Goal: Task Accomplishment & Management: Use online tool/utility

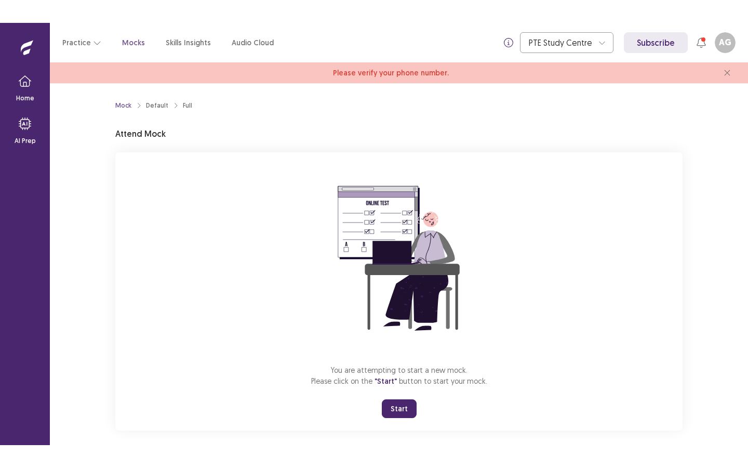
scroll to position [10, 0]
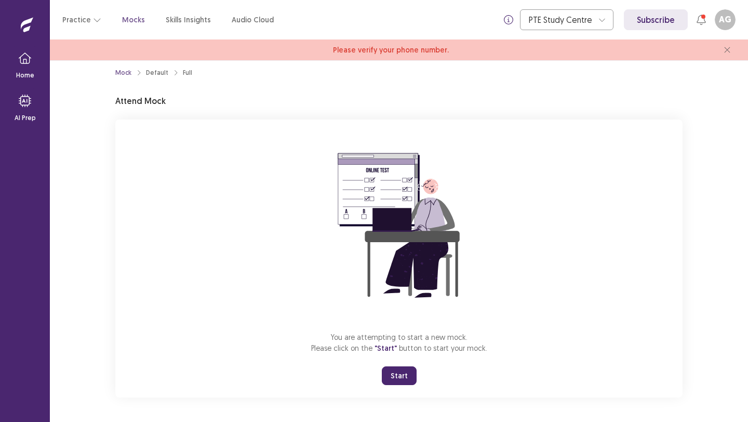
click at [398, 374] on button "Start" at bounding box center [399, 375] width 35 height 19
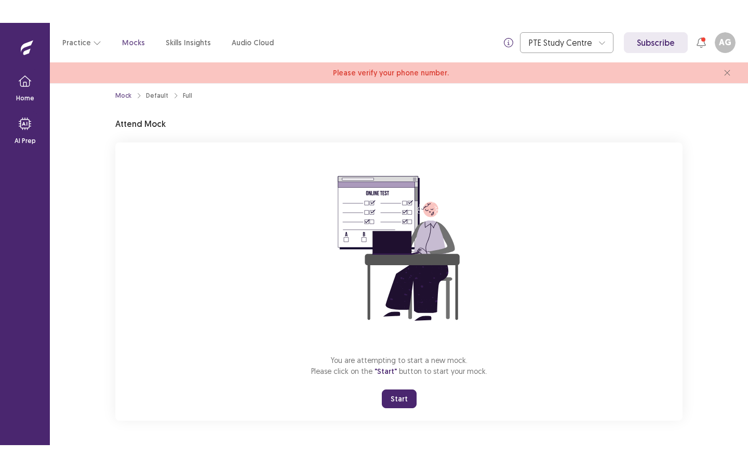
scroll to position [0, 0]
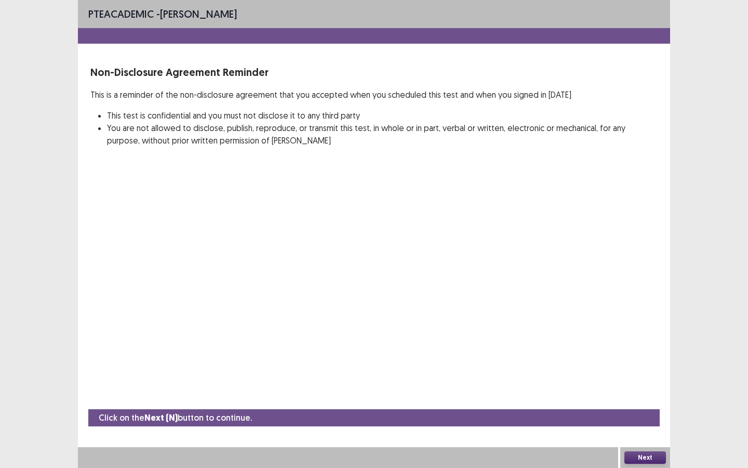
click at [649, 421] on button "Next" at bounding box center [646, 457] width 42 height 12
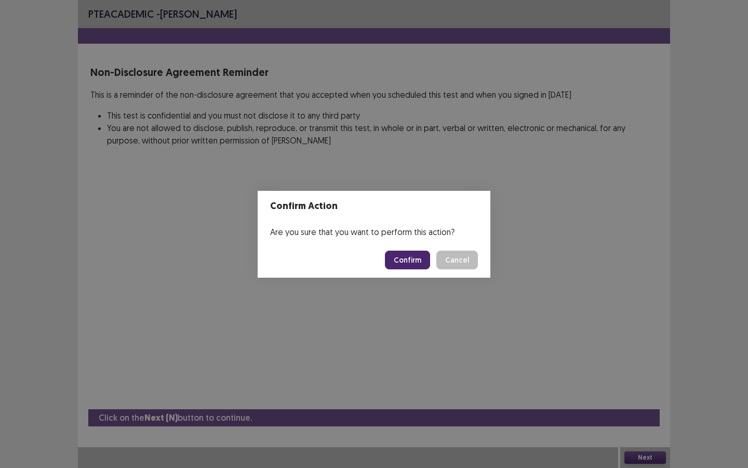
click at [415, 265] on button "Confirm" at bounding box center [407, 259] width 45 height 19
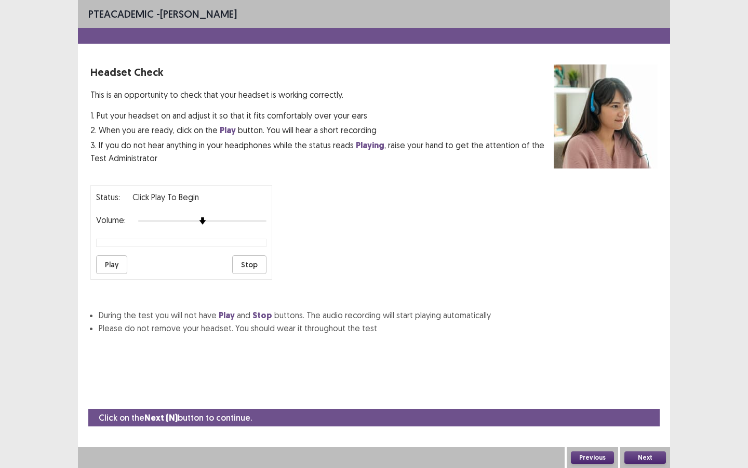
click at [112, 260] on button "Play" at bounding box center [111, 264] width 31 height 19
click at [235, 217] on div at bounding box center [202, 221] width 128 height 8
click at [114, 261] on button "Play" at bounding box center [111, 264] width 31 height 19
click at [649, 421] on button "Next" at bounding box center [646, 457] width 42 height 12
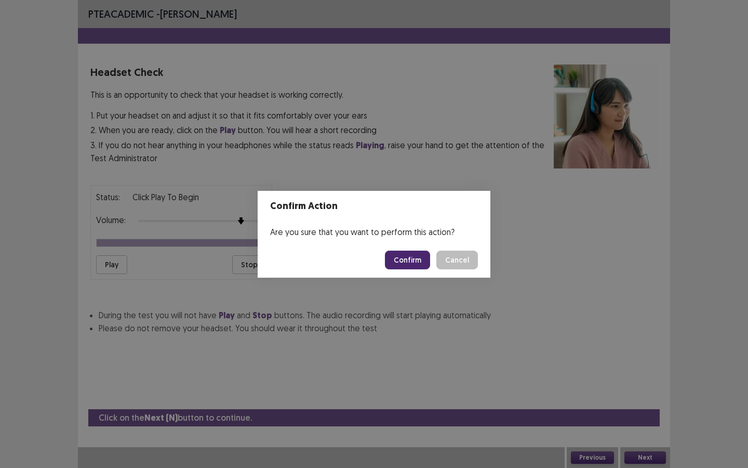
click at [405, 261] on button "Confirm" at bounding box center [407, 259] width 45 height 19
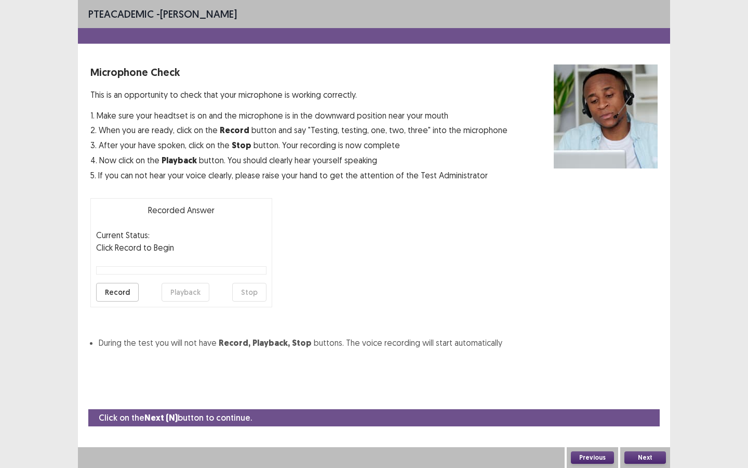
click at [113, 294] on button "Record" at bounding box center [117, 292] width 43 height 19
click at [254, 293] on button "Stop" at bounding box center [249, 292] width 34 height 19
click at [173, 295] on button "Playback" at bounding box center [186, 292] width 48 height 19
click at [124, 294] on button "Record" at bounding box center [117, 292] width 43 height 19
click at [249, 293] on button "Stop" at bounding box center [249, 292] width 34 height 19
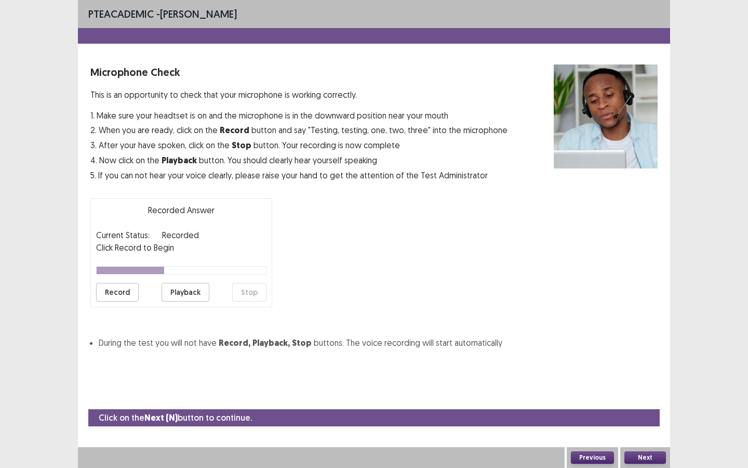
click at [189, 294] on button "Playback" at bounding box center [186, 292] width 48 height 19
click at [648, 421] on button "Next" at bounding box center [646, 457] width 42 height 12
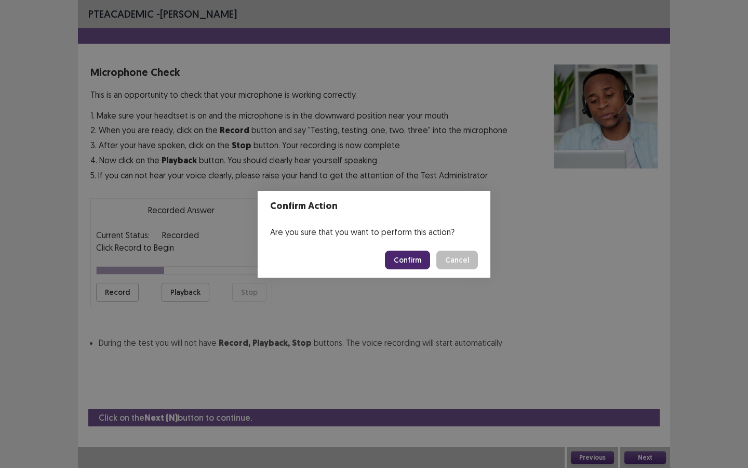
click at [411, 259] on button "Confirm" at bounding box center [407, 259] width 45 height 19
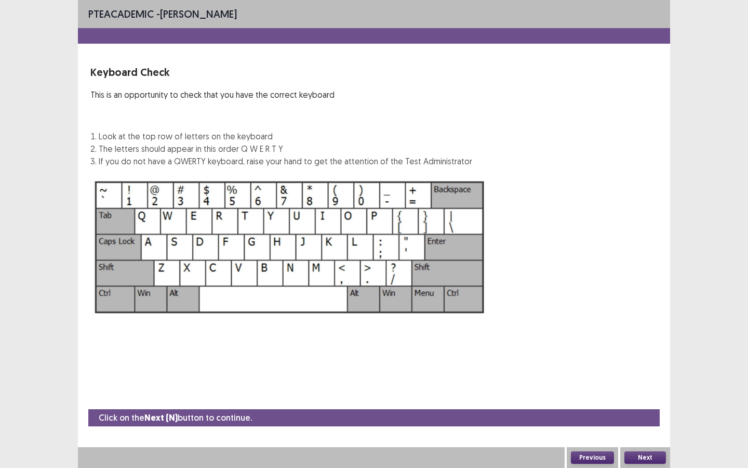
click at [647, 421] on button "Next" at bounding box center [646, 457] width 42 height 12
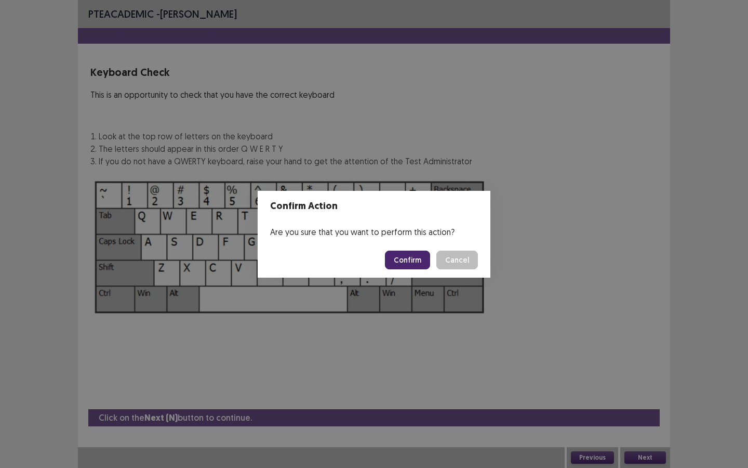
click at [401, 253] on button "Confirm" at bounding box center [407, 259] width 45 height 19
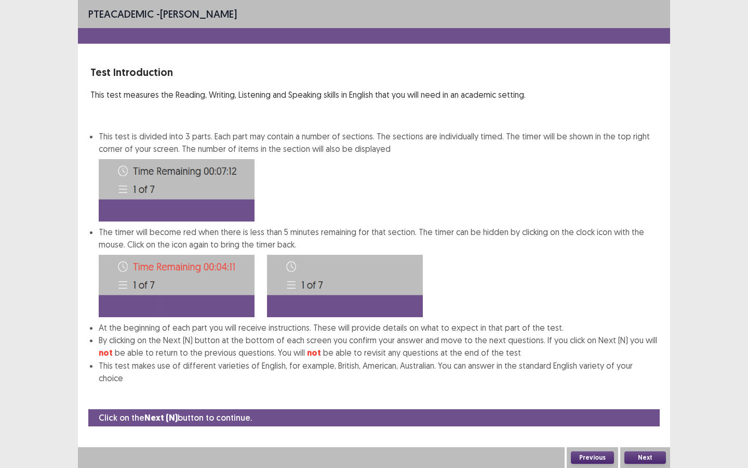
click at [636, 421] on button "Next" at bounding box center [646, 457] width 42 height 12
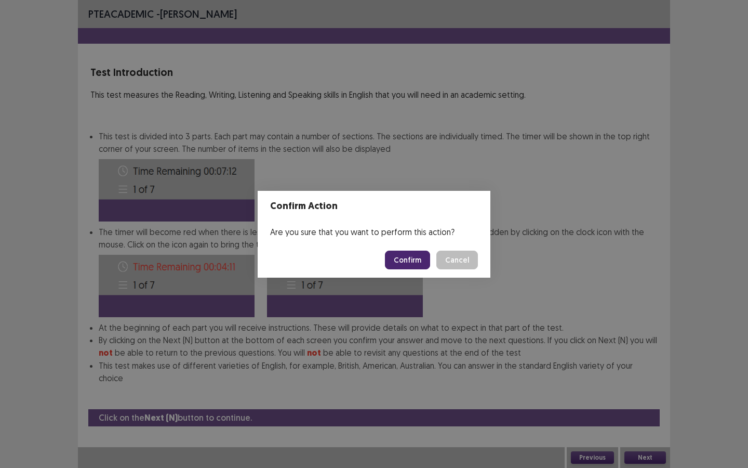
click at [419, 261] on button "Confirm" at bounding box center [407, 259] width 45 height 19
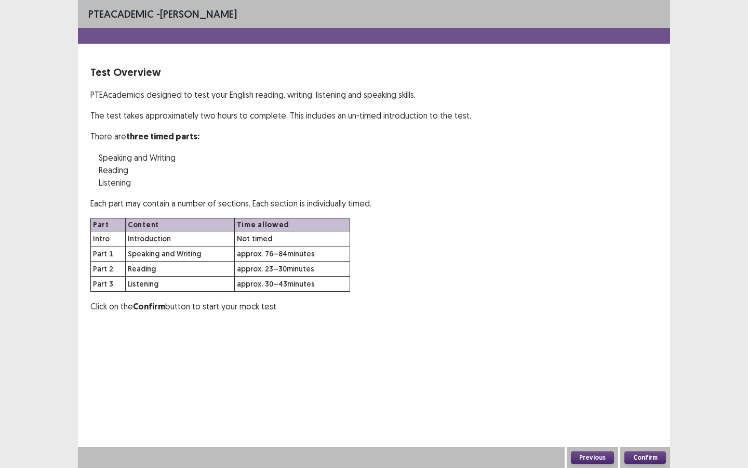
click at [645, 421] on button "Confirm" at bounding box center [646, 457] width 42 height 12
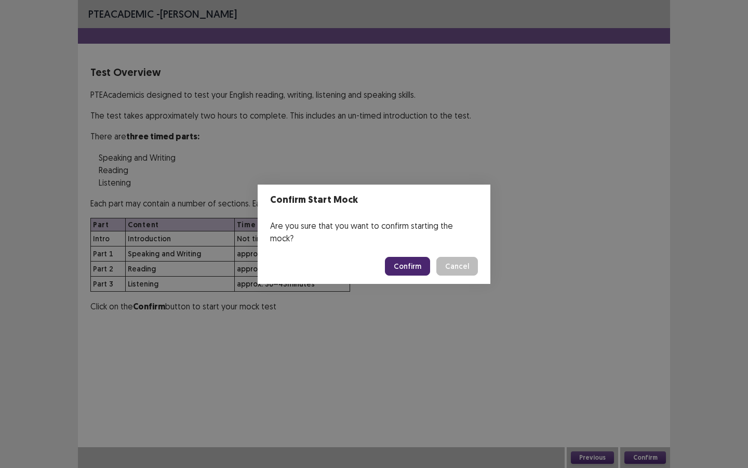
click at [415, 262] on button "Confirm" at bounding box center [407, 266] width 45 height 19
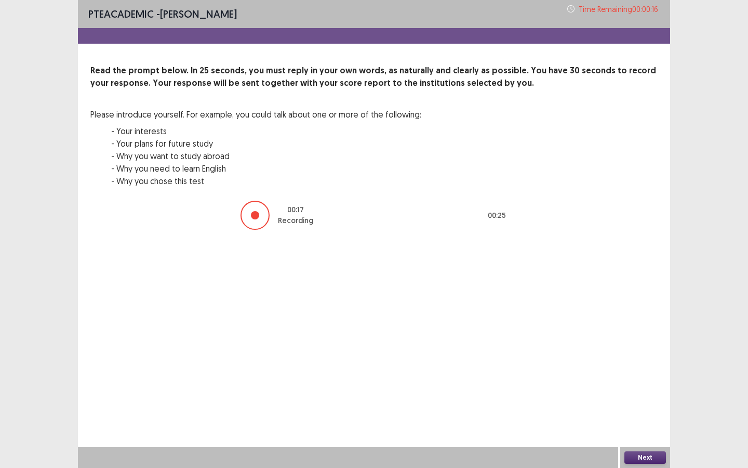
click at [650, 421] on button "Next" at bounding box center [646, 457] width 42 height 12
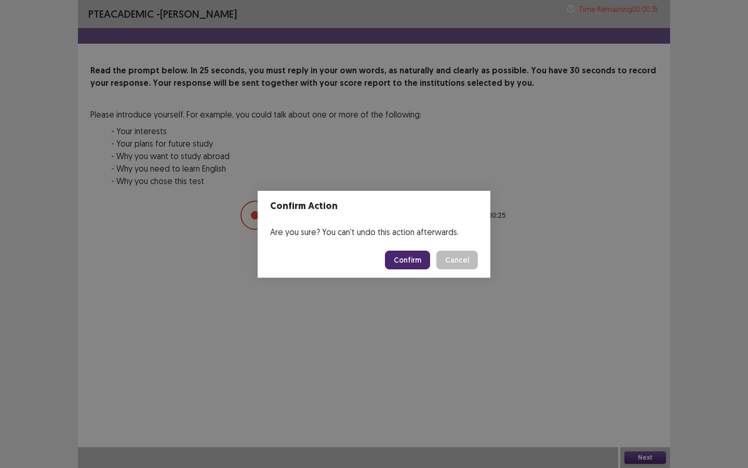
click at [415, 256] on button "Confirm" at bounding box center [407, 259] width 45 height 19
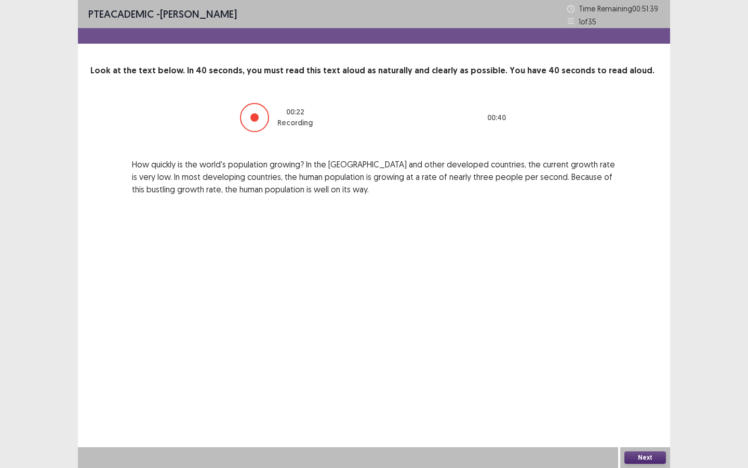
click at [649, 421] on button "Next" at bounding box center [646, 457] width 42 height 12
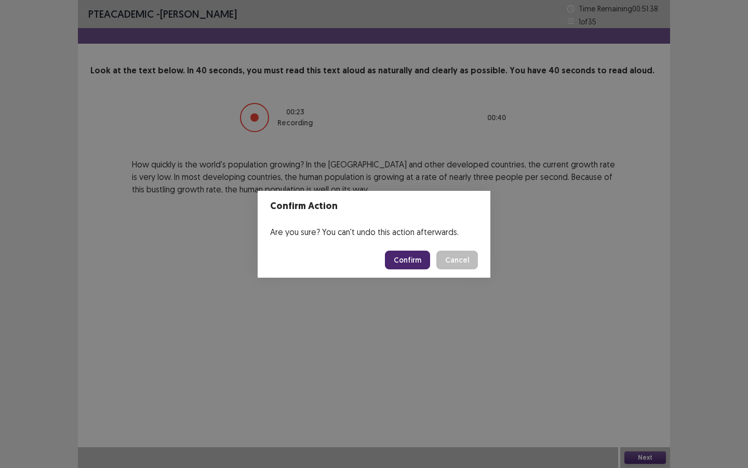
click at [411, 253] on button "Confirm" at bounding box center [407, 259] width 45 height 19
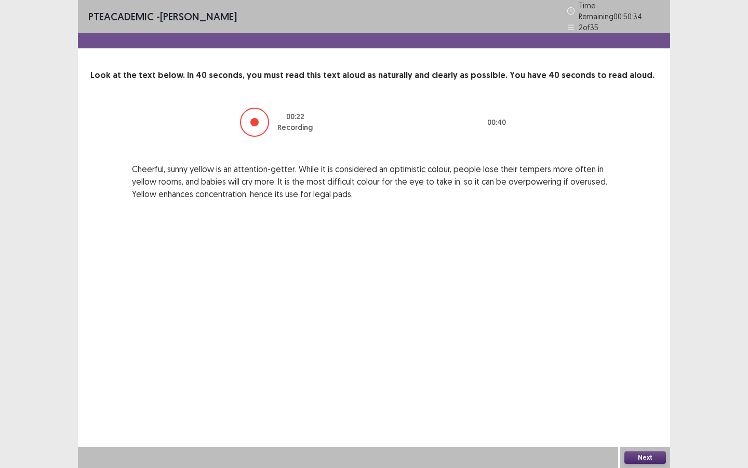
click at [640, 421] on button "Next" at bounding box center [646, 457] width 42 height 12
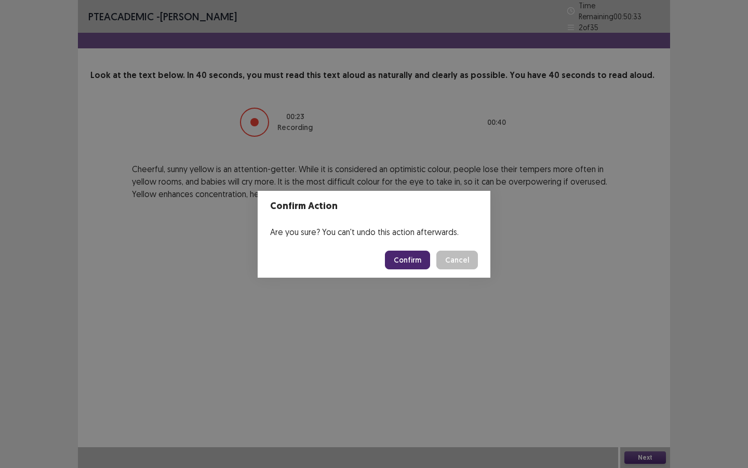
click at [412, 262] on button "Confirm" at bounding box center [407, 259] width 45 height 19
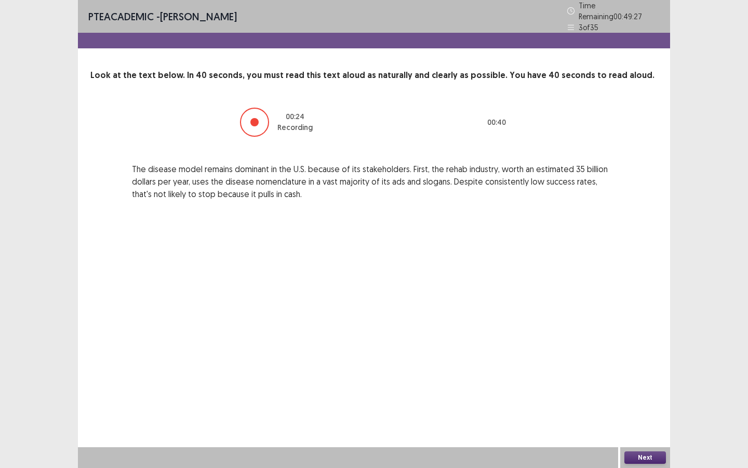
click at [641, 421] on button "Next" at bounding box center [646, 457] width 42 height 12
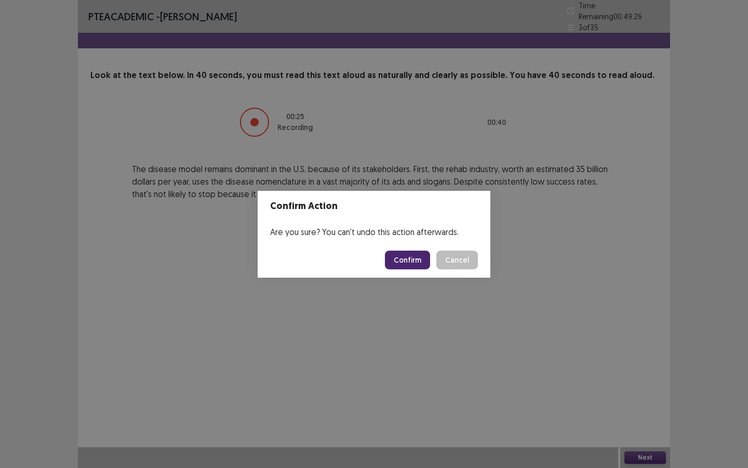
click at [401, 258] on button "Confirm" at bounding box center [407, 259] width 45 height 19
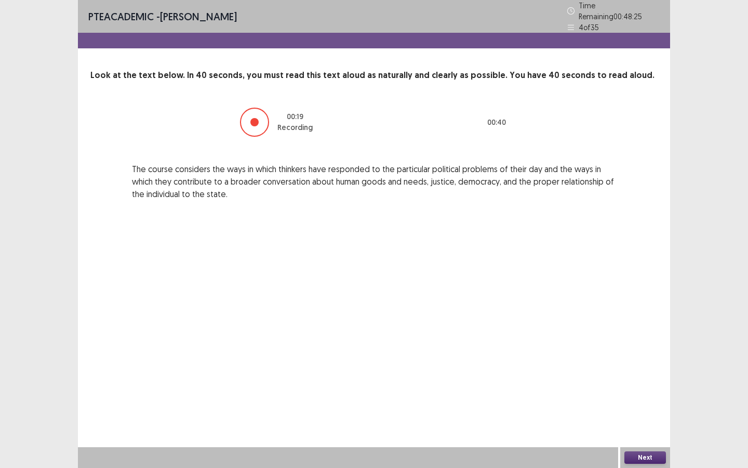
click at [633, 421] on button "Next" at bounding box center [646, 457] width 42 height 12
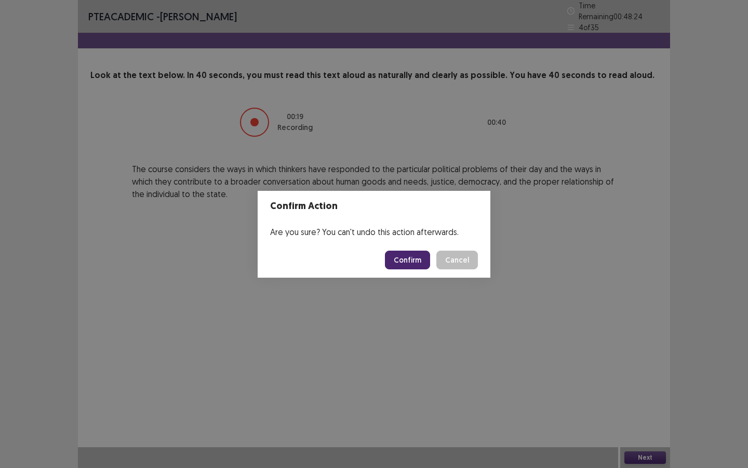
click at [420, 255] on button "Confirm" at bounding box center [407, 259] width 45 height 19
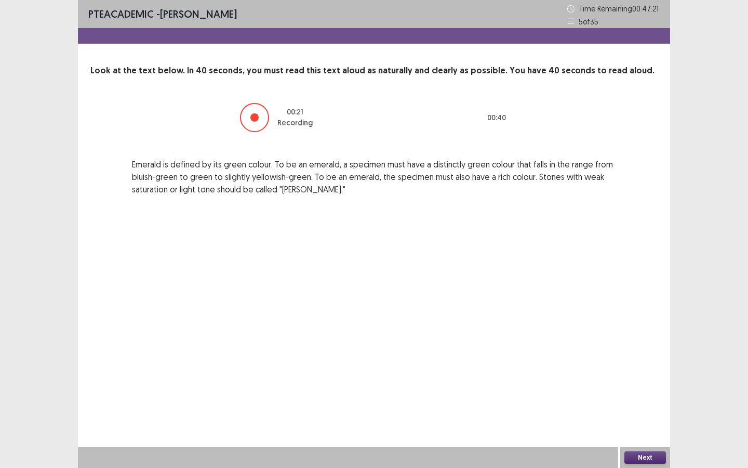
click at [650, 421] on button "Next" at bounding box center [646, 457] width 42 height 12
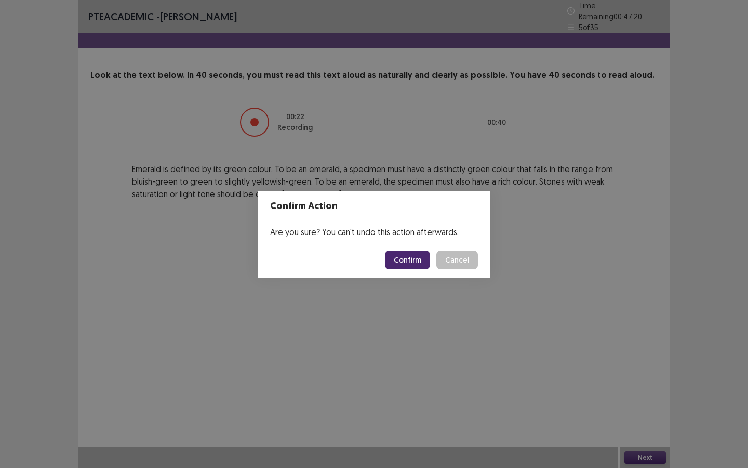
click at [404, 260] on button "Confirm" at bounding box center [407, 259] width 45 height 19
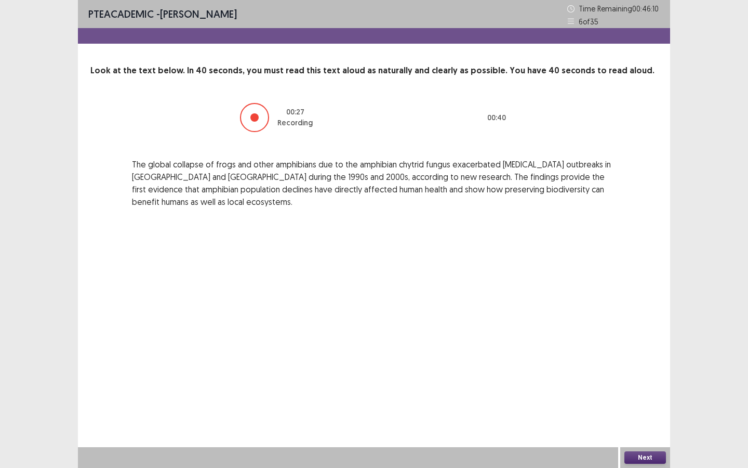
click at [633, 421] on button "Next" at bounding box center [646, 457] width 42 height 12
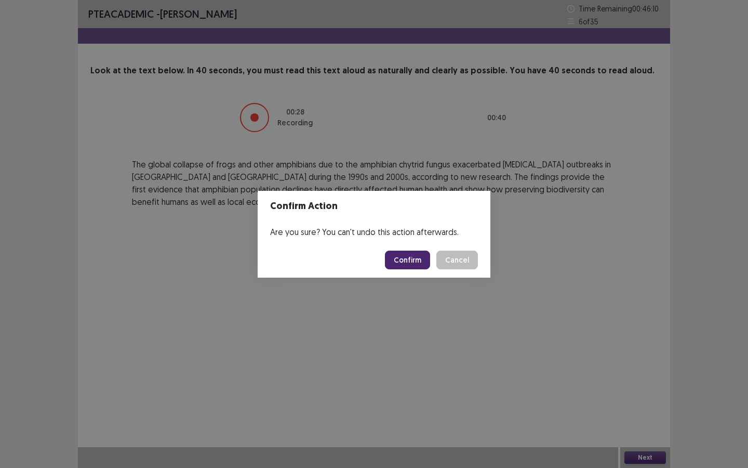
click at [407, 262] on button "Confirm" at bounding box center [407, 259] width 45 height 19
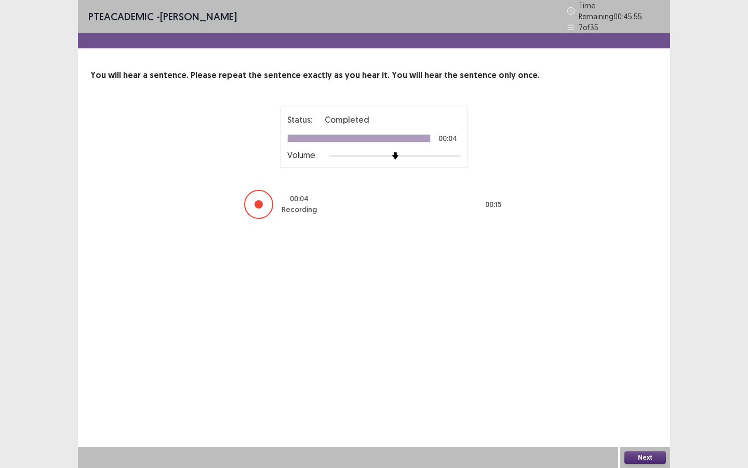
click at [648, 421] on button "Next" at bounding box center [646, 457] width 42 height 12
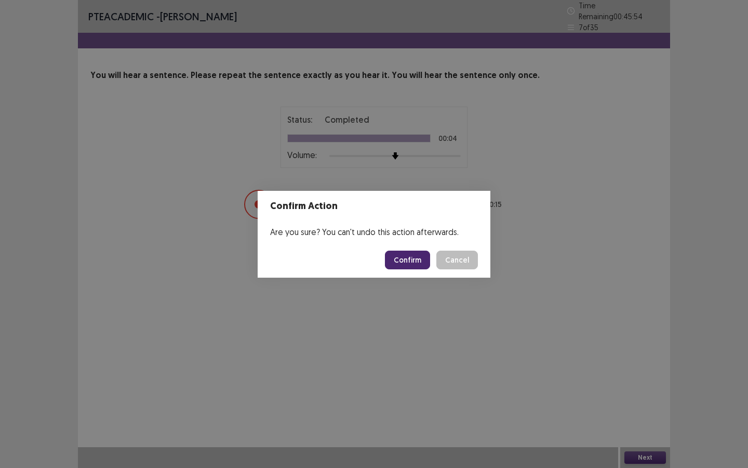
click at [405, 267] on button "Confirm" at bounding box center [407, 259] width 45 height 19
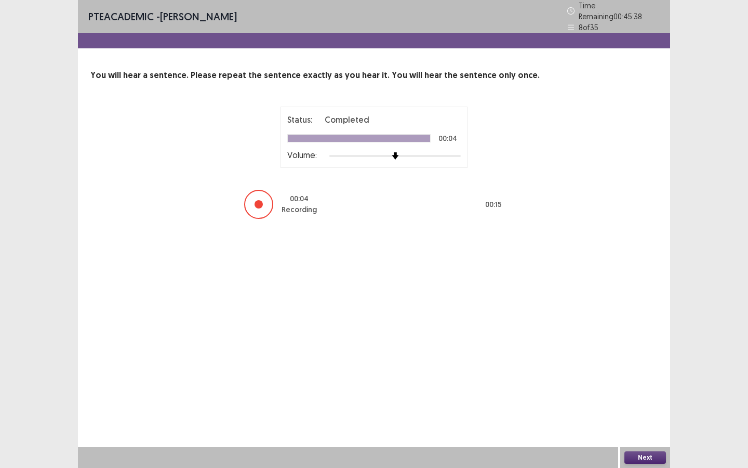
click at [638, 421] on button "Next" at bounding box center [646, 457] width 42 height 12
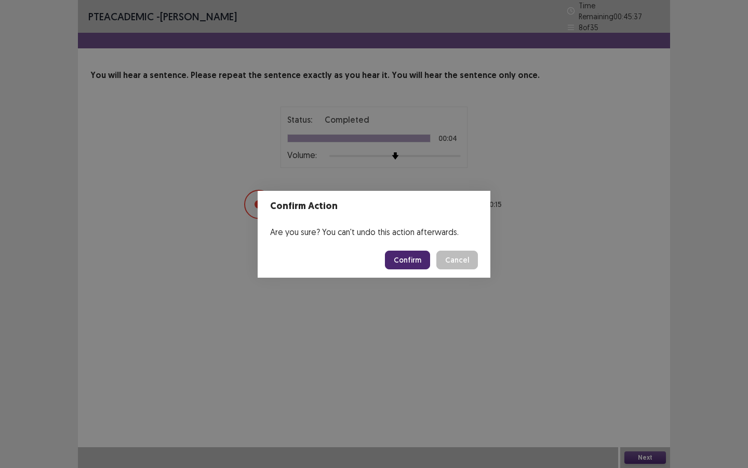
click at [410, 260] on button "Confirm" at bounding box center [407, 259] width 45 height 19
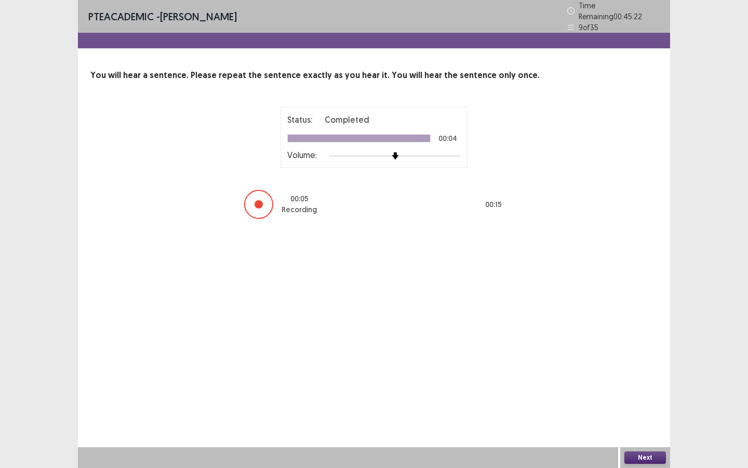
click at [636, 421] on button "Next" at bounding box center [646, 457] width 42 height 12
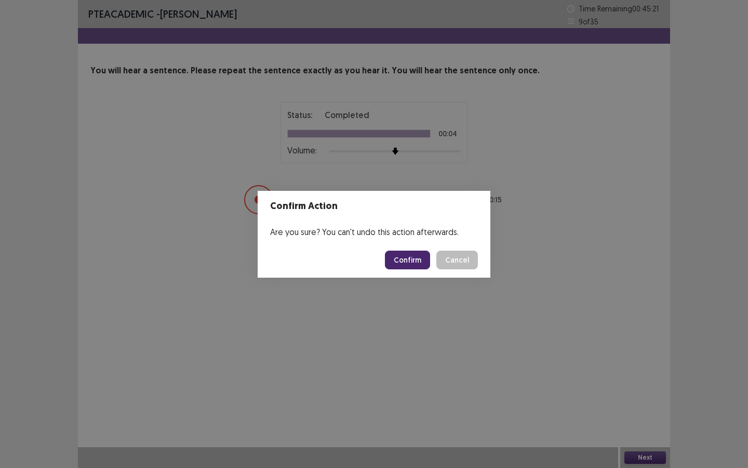
click at [403, 258] on button "Confirm" at bounding box center [407, 259] width 45 height 19
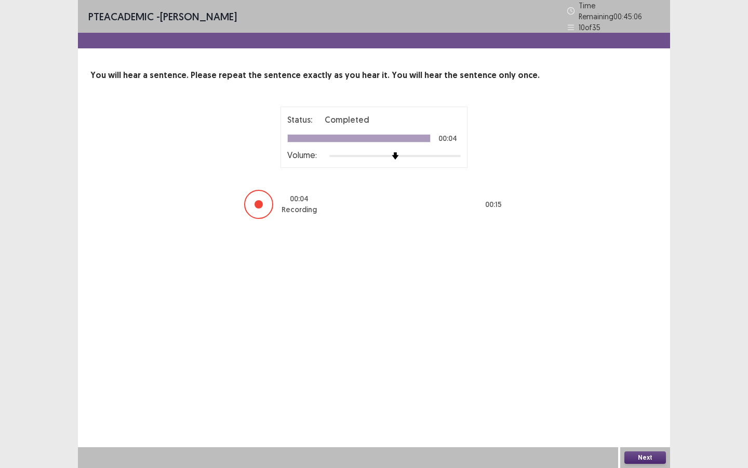
click at [640, 421] on button "Next" at bounding box center [646, 457] width 42 height 12
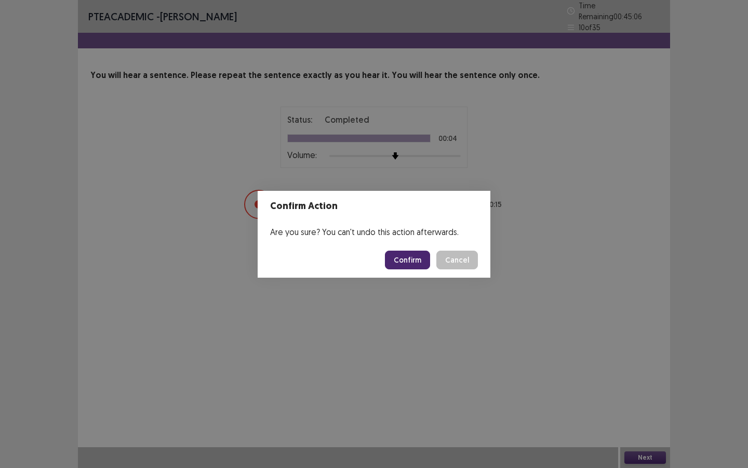
click at [415, 259] on button "Confirm" at bounding box center [407, 259] width 45 height 19
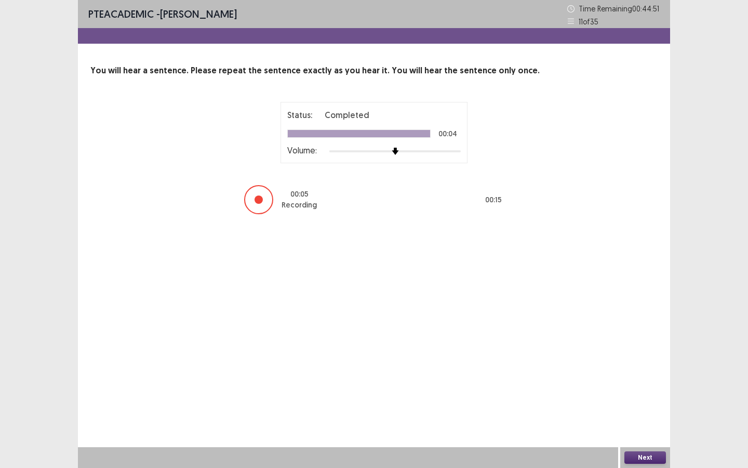
click at [638, 421] on button "Next" at bounding box center [646, 457] width 42 height 12
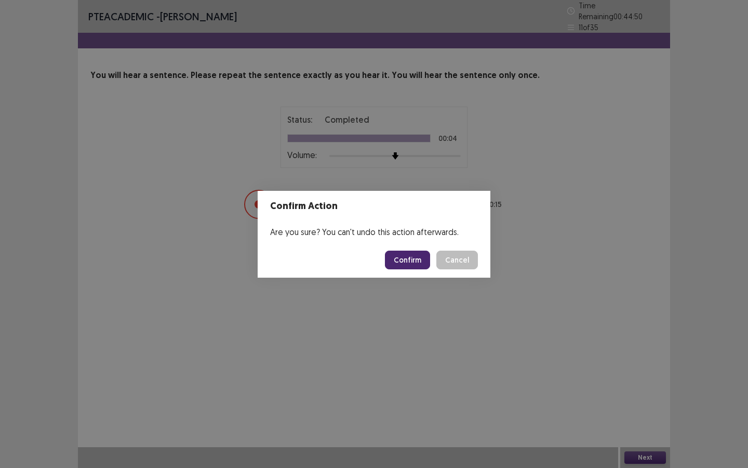
click at [405, 260] on button "Confirm" at bounding box center [407, 259] width 45 height 19
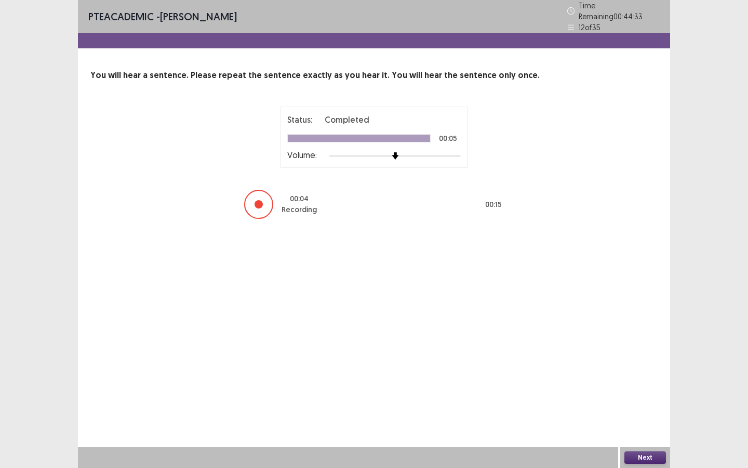
click at [631, 421] on button "Next" at bounding box center [646, 457] width 42 height 12
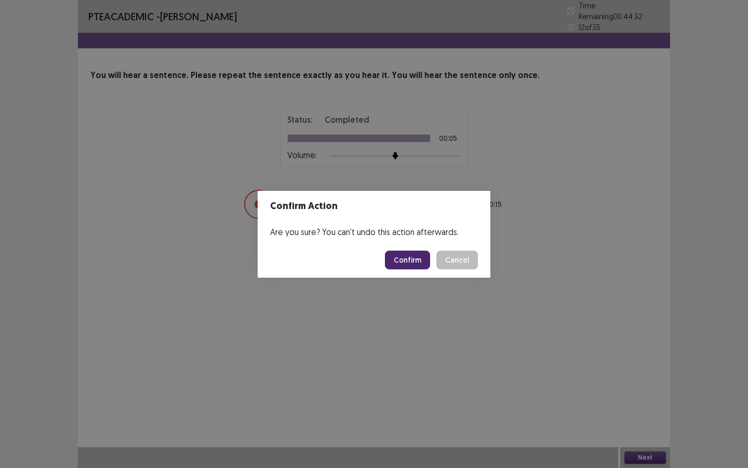
click at [394, 259] on button "Confirm" at bounding box center [407, 259] width 45 height 19
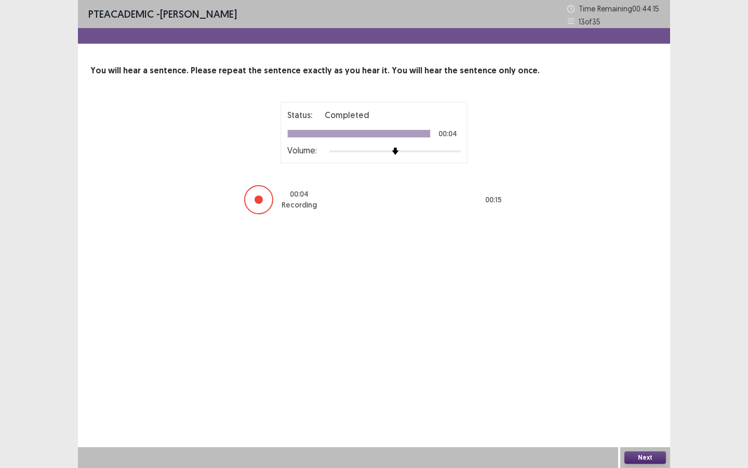
click at [645, 421] on button "Next" at bounding box center [646, 457] width 42 height 12
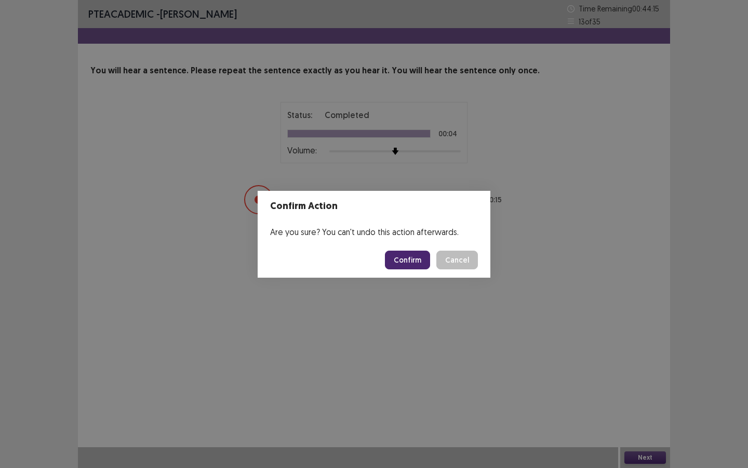
click at [411, 257] on button "Confirm" at bounding box center [407, 259] width 45 height 19
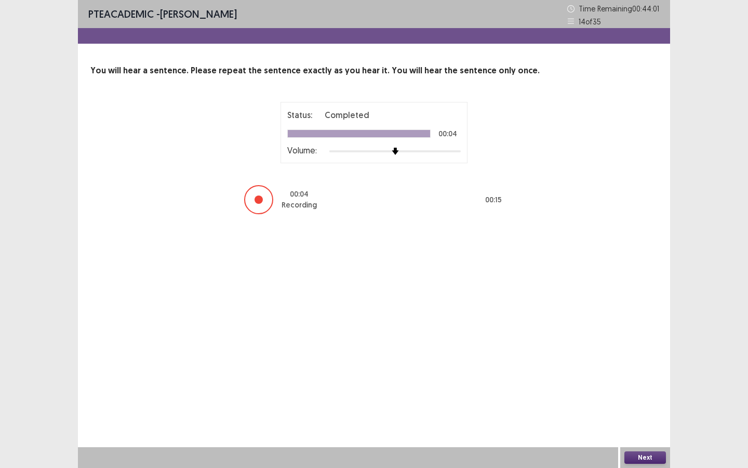
click at [637, 421] on button "Next" at bounding box center [646, 457] width 42 height 12
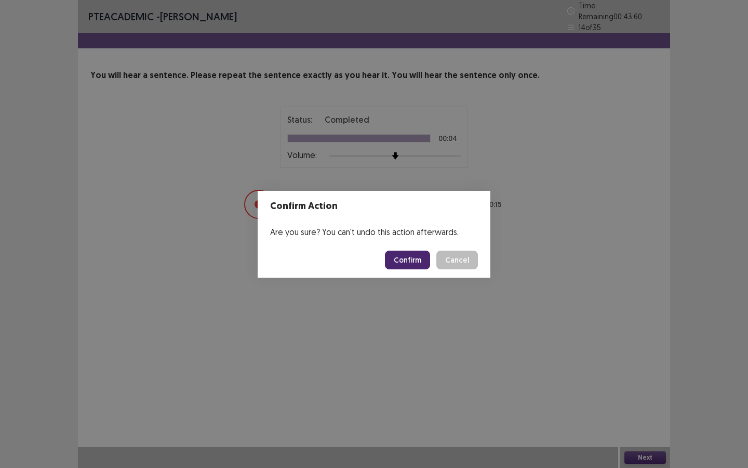
click at [405, 268] on button "Confirm" at bounding box center [407, 259] width 45 height 19
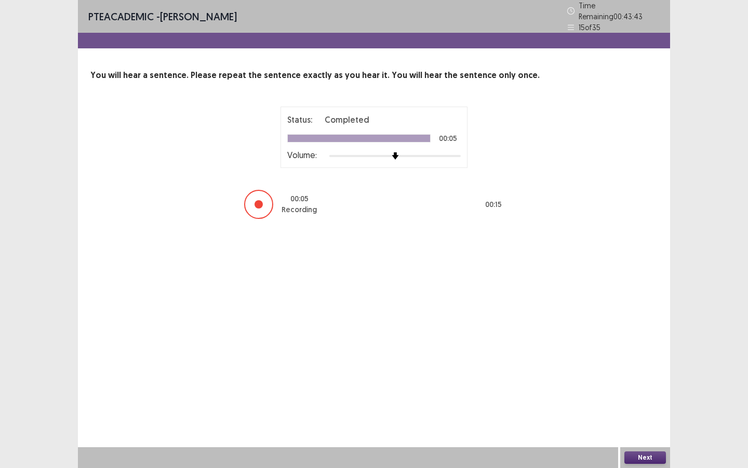
click at [639, 421] on button "Next" at bounding box center [646, 457] width 42 height 12
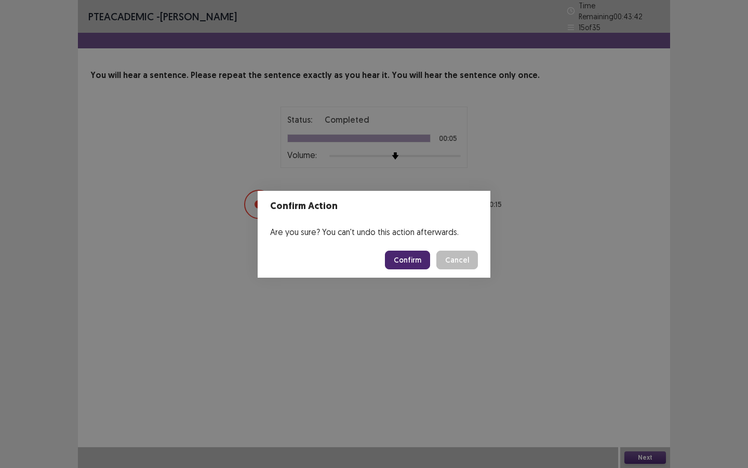
click at [407, 258] on button "Confirm" at bounding box center [407, 259] width 45 height 19
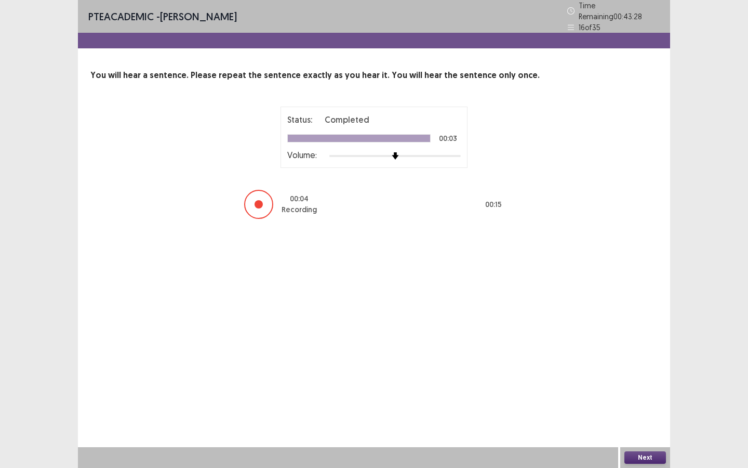
click at [639, 421] on button "Next" at bounding box center [646, 457] width 42 height 12
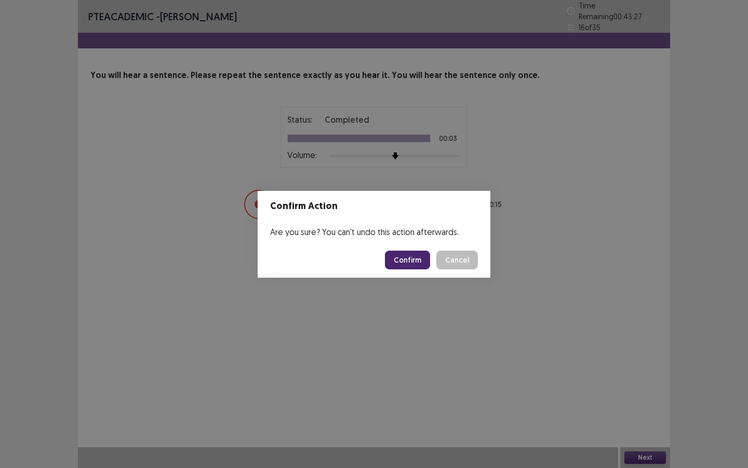
click at [398, 260] on button "Confirm" at bounding box center [407, 259] width 45 height 19
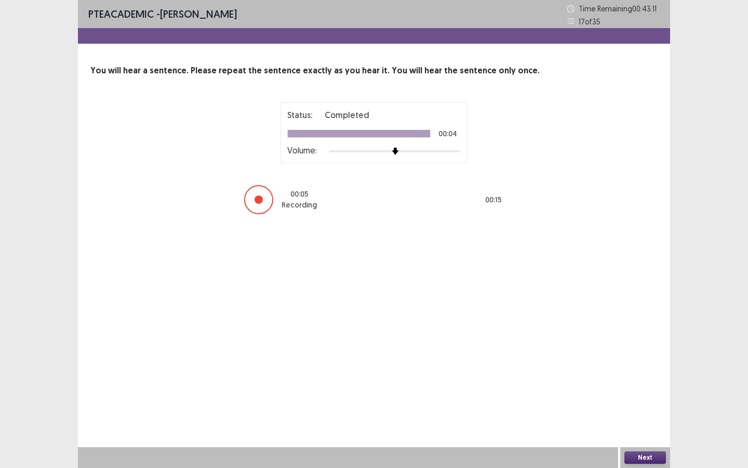
click at [636, 421] on button "Next" at bounding box center [646, 457] width 42 height 12
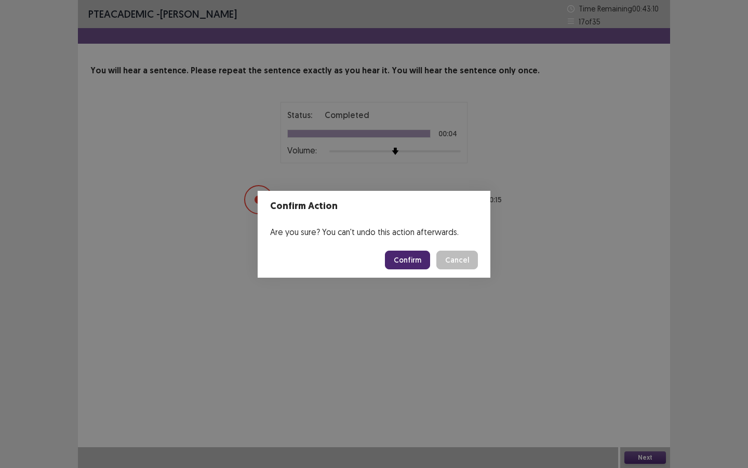
click at [398, 255] on button "Confirm" at bounding box center [407, 259] width 45 height 19
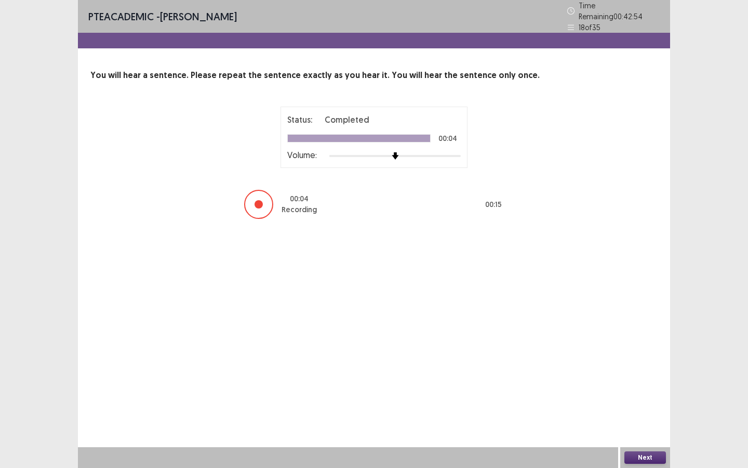
click at [653, 421] on button "Next" at bounding box center [646, 457] width 42 height 12
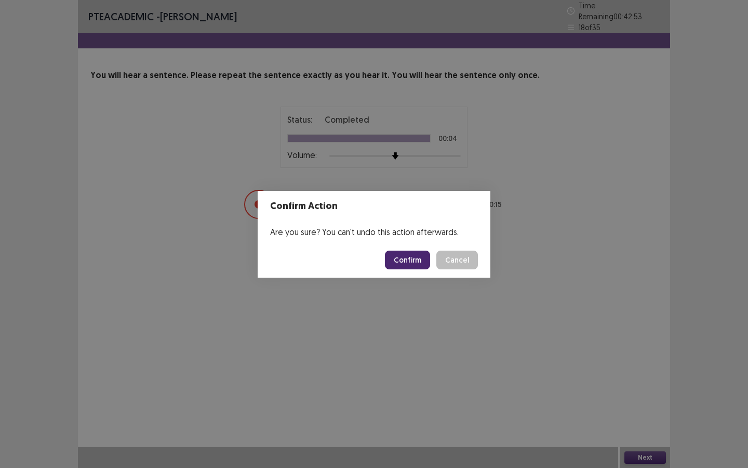
click at [401, 252] on button "Confirm" at bounding box center [407, 259] width 45 height 19
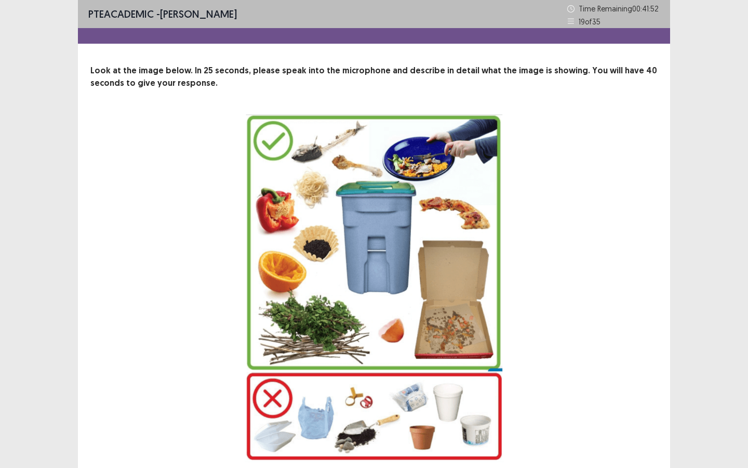
scroll to position [92, 0]
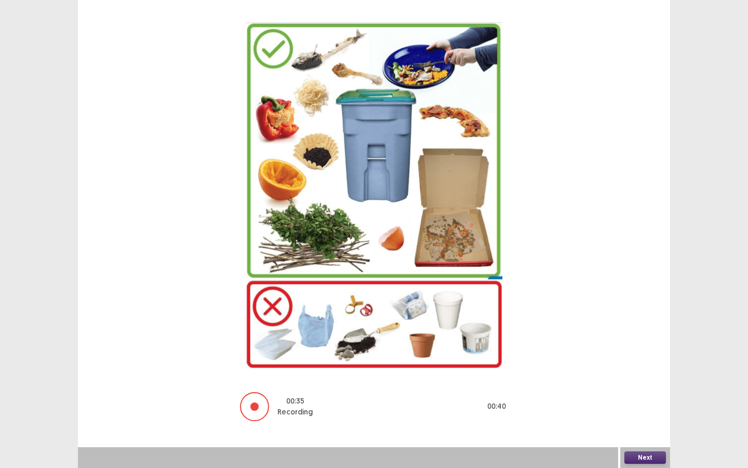
click at [643, 421] on button "Next" at bounding box center [646, 457] width 42 height 12
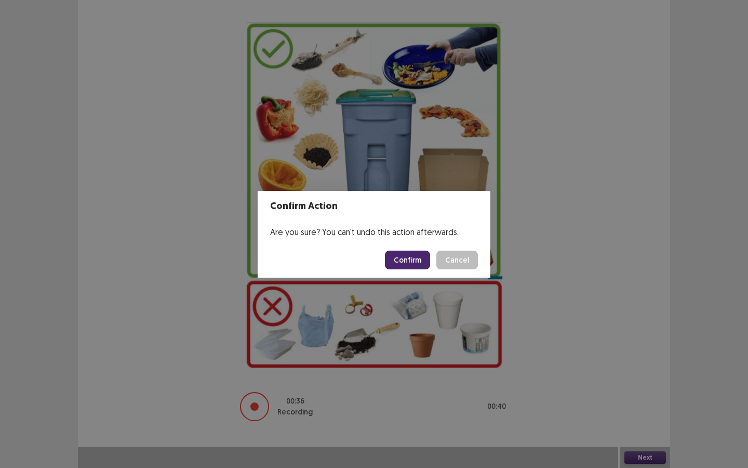
click at [410, 268] on button "Confirm" at bounding box center [407, 259] width 45 height 19
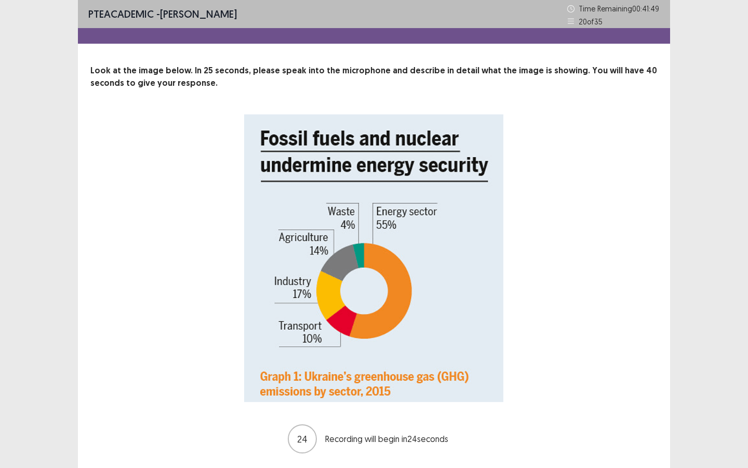
scroll to position [32, 0]
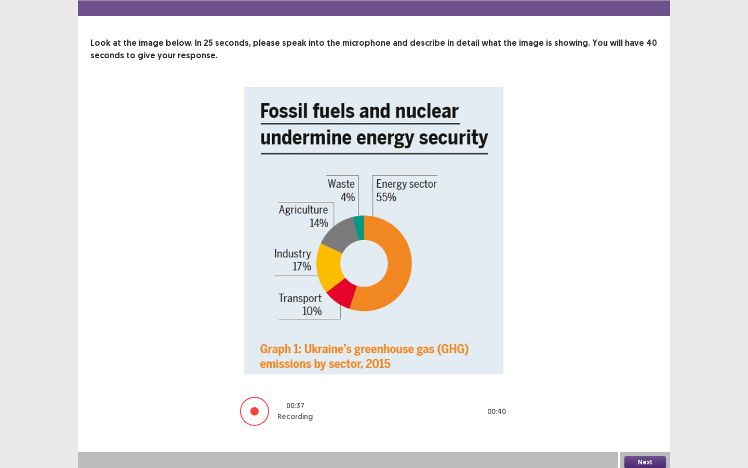
click at [647, 421] on button "Next" at bounding box center [646, 462] width 42 height 12
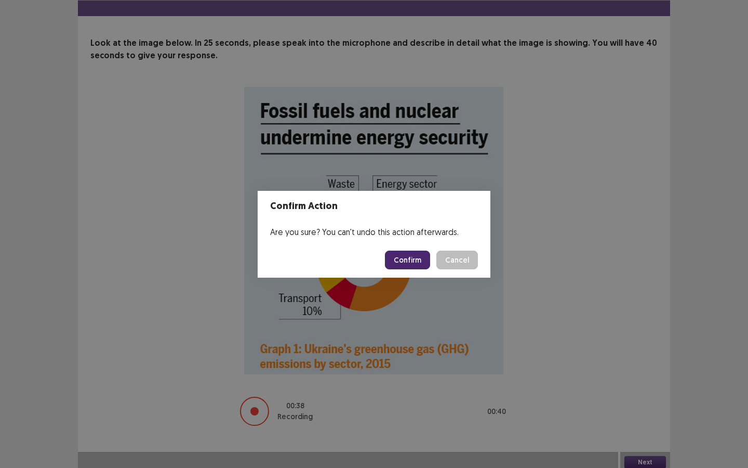
click at [405, 261] on button "Confirm" at bounding box center [407, 259] width 45 height 19
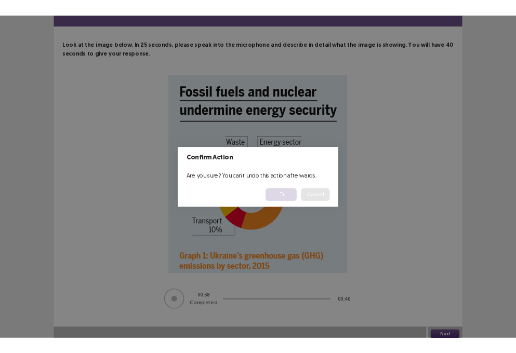
scroll to position [0, 0]
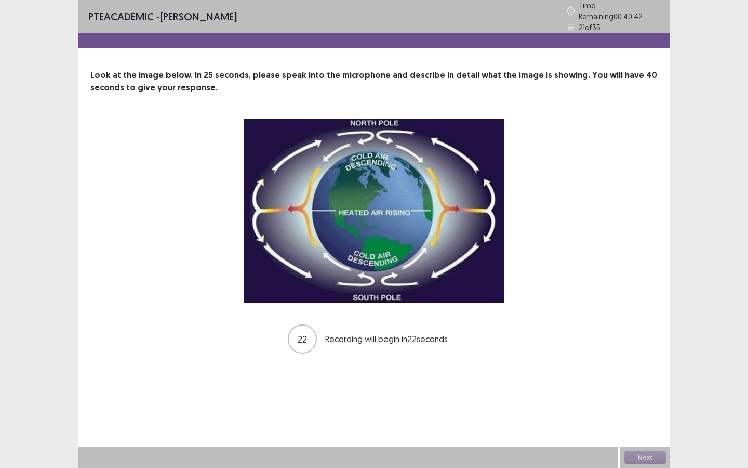
click at [251, 120] on img at bounding box center [374, 210] width 260 height 183
